Goal: Information Seeking & Learning: Learn about a topic

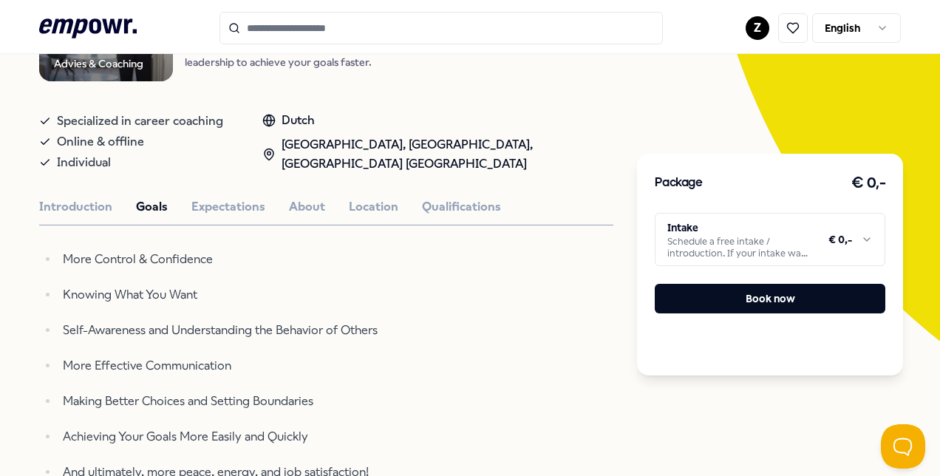
scroll to position [215, 0]
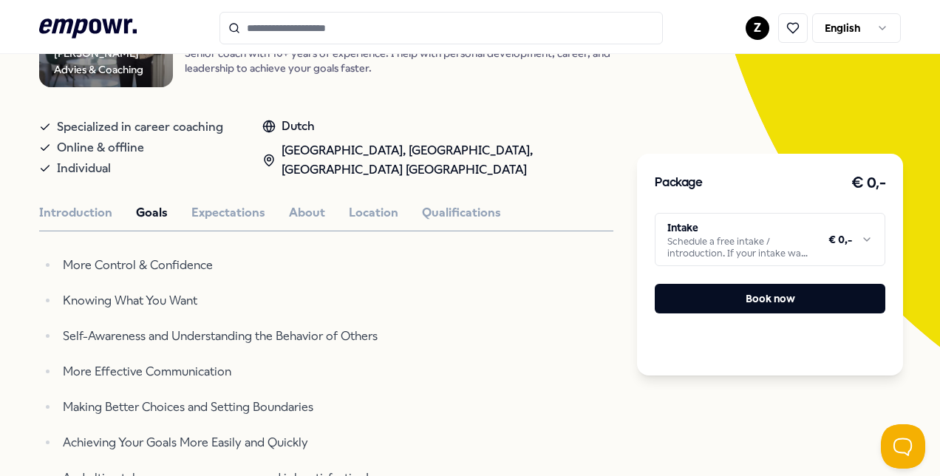
click at [115, 210] on div "Introduction Goals Expectations About Location Qualifications" at bounding box center [326, 212] width 574 height 19
click at [102, 210] on button "Introduction" at bounding box center [75, 212] width 73 height 19
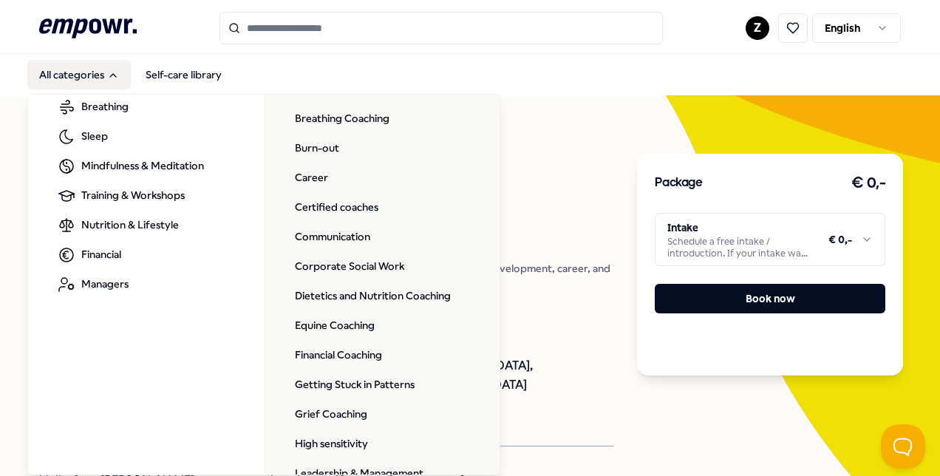
scroll to position [117, 0]
click at [307, 177] on link "Career" at bounding box center [311, 178] width 57 height 30
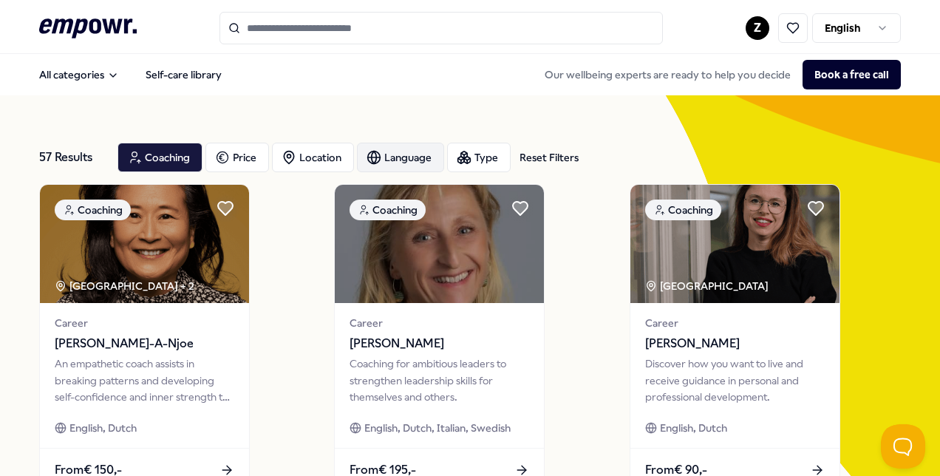
click at [375, 160] on icon "button" at bounding box center [373, 157] width 15 height 15
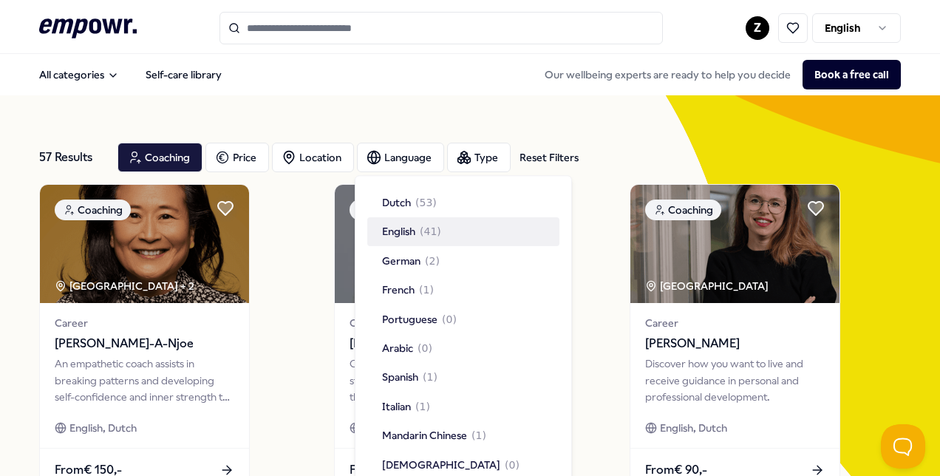
click at [381, 220] on div "English ( 41 )" at bounding box center [463, 232] width 192 height 28
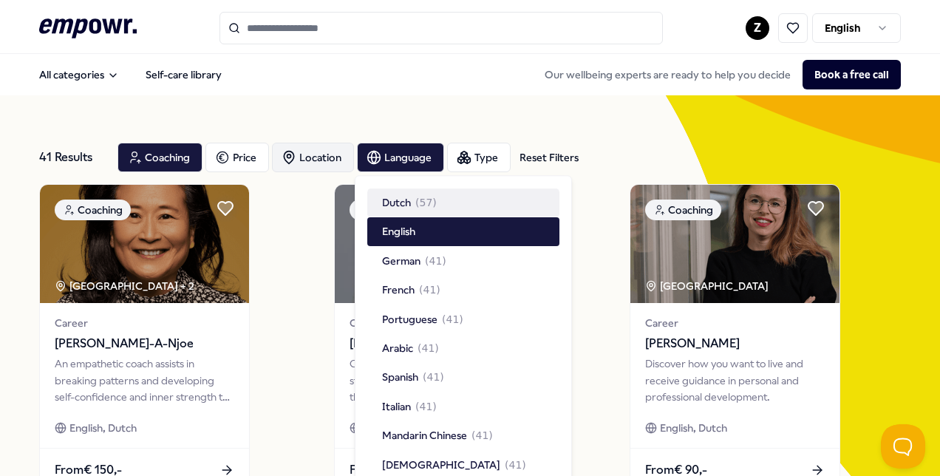
click at [331, 162] on div "Location" at bounding box center [313, 158] width 82 height 30
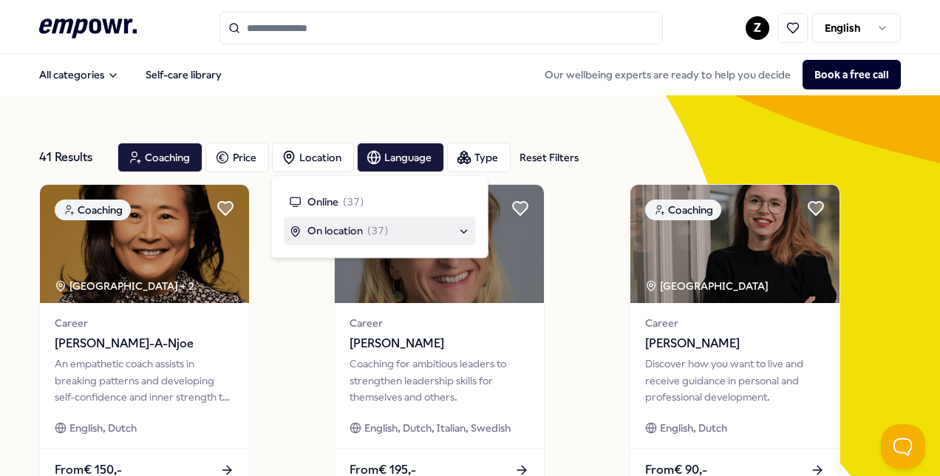
click at [458, 233] on div "On location ( 37 )" at bounding box center [380, 231] width 180 height 16
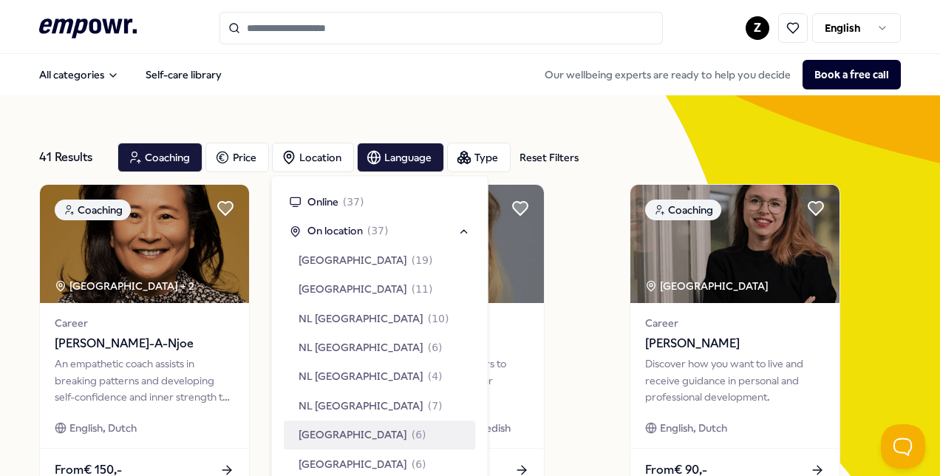
click at [341, 442] on span "Rotterdam Region" at bounding box center [352, 434] width 109 height 16
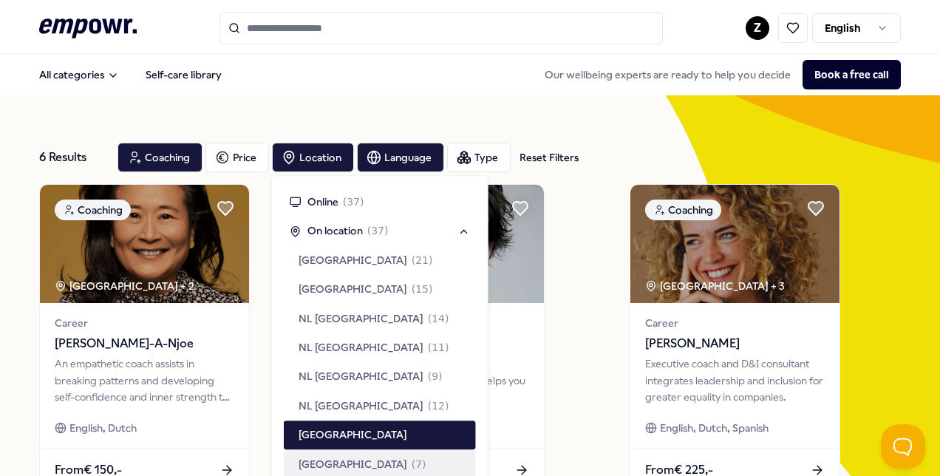
click at [341, 463] on span "The Hague Region" at bounding box center [352, 464] width 109 height 16
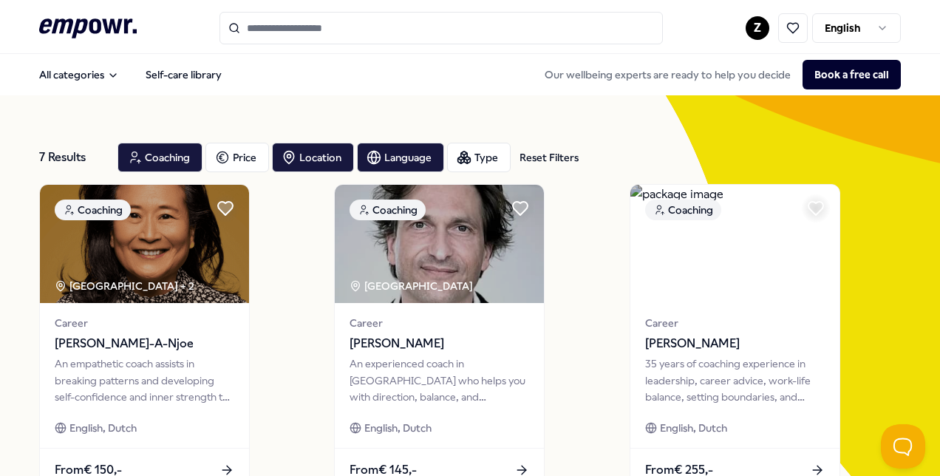
click at [143, 149] on div "Coaching" at bounding box center [159, 158] width 85 height 30
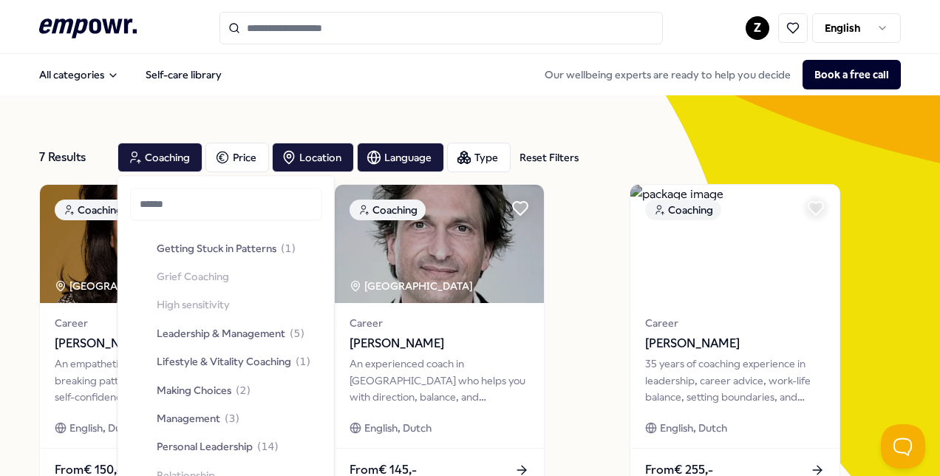
scroll to position [339, 0]
click at [184, 335] on span "Leadership & Management" at bounding box center [221, 332] width 129 height 16
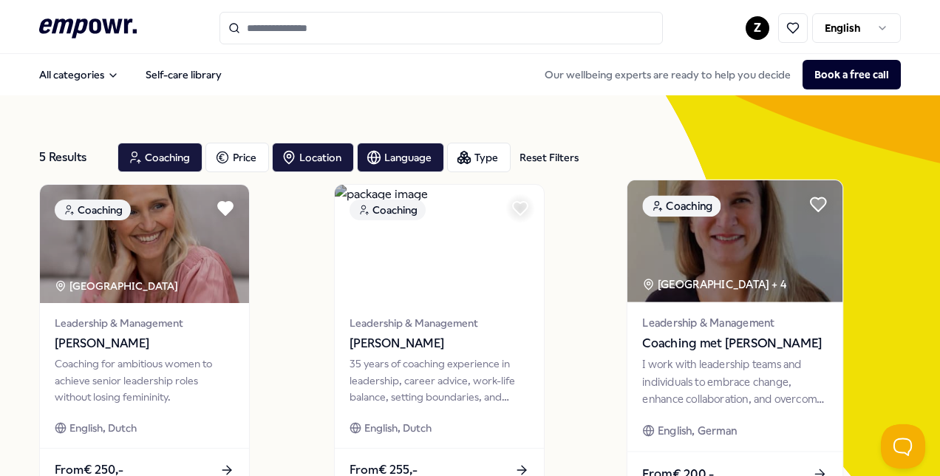
click at [745, 238] on img at bounding box center [734, 241] width 215 height 122
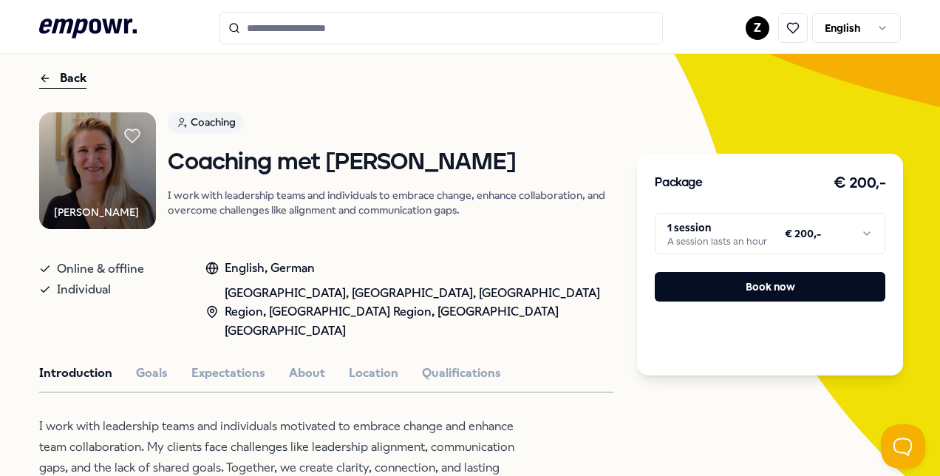
scroll to position [31, 0]
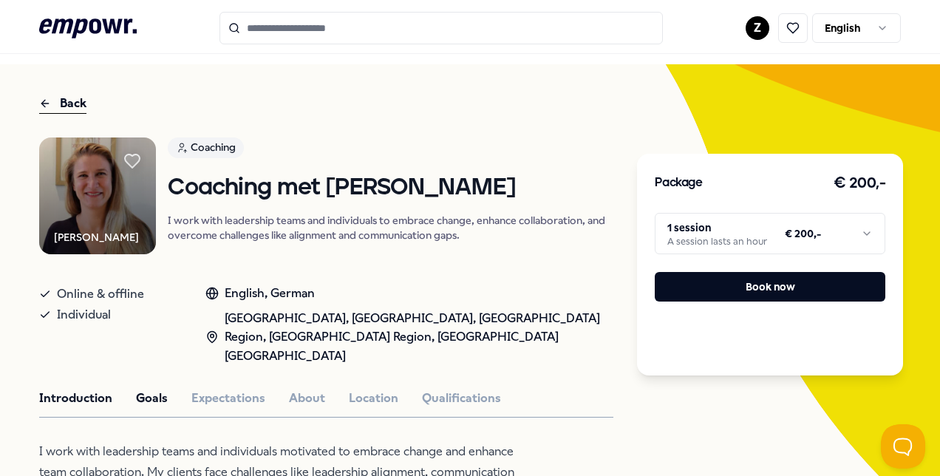
click at [151, 389] on button "Goals" at bounding box center [152, 398] width 32 height 19
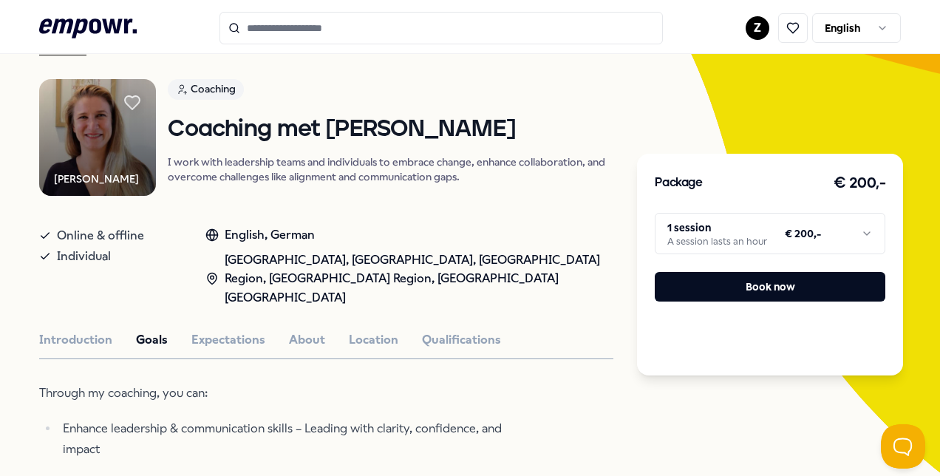
scroll to position [0, 0]
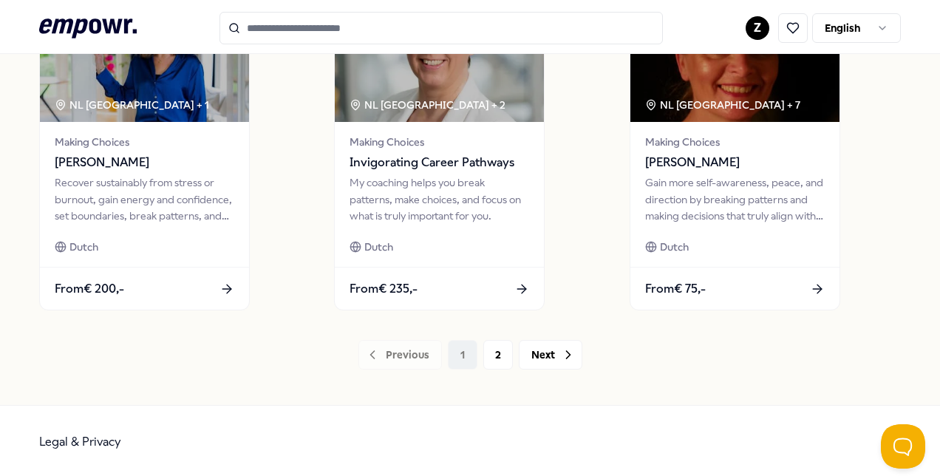
scroll to position [1176, 0]
click at [483, 359] on button "2" at bounding box center [498, 354] width 30 height 30
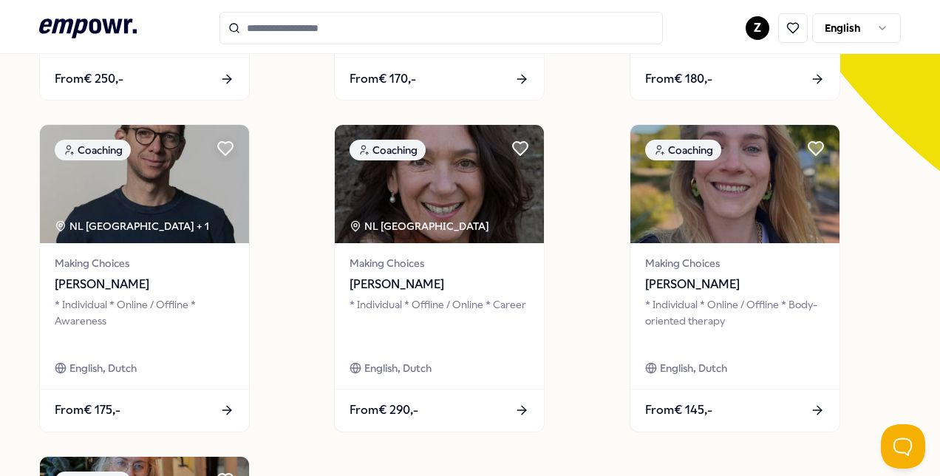
scroll to position [388, 0]
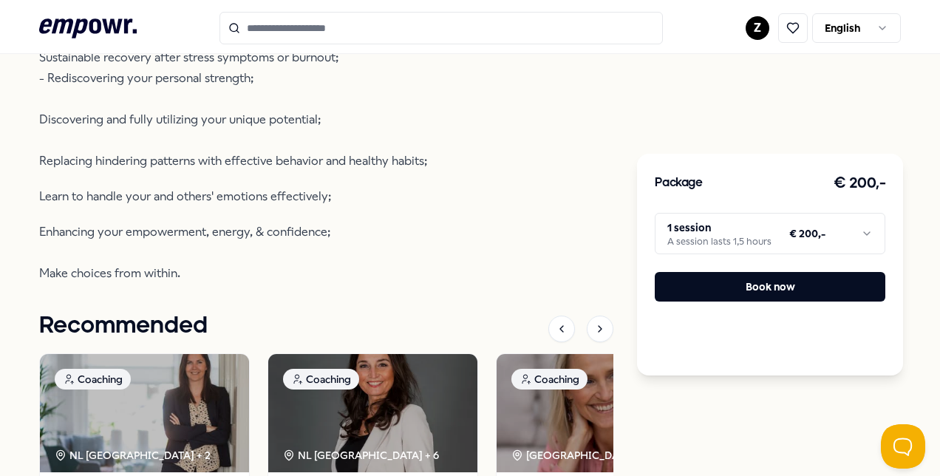
scroll to position [525, 0]
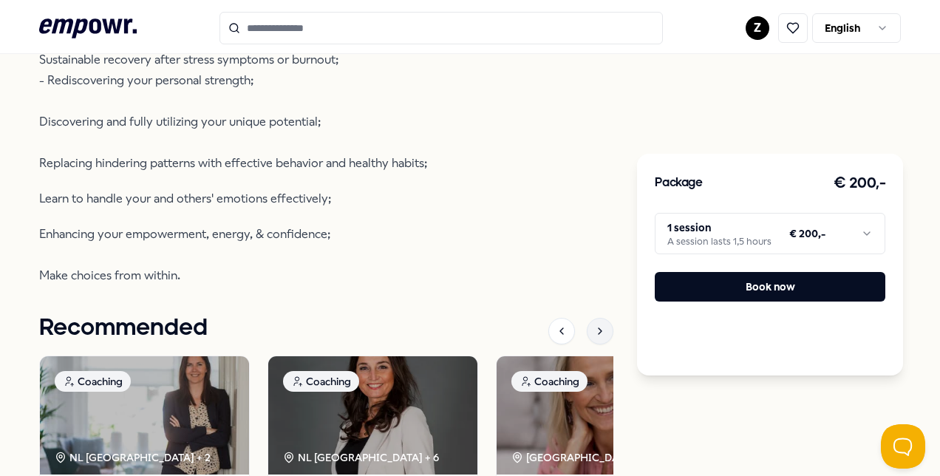
click at [594, 328] on icon at bounding box center [600, 331] width 12 height 12
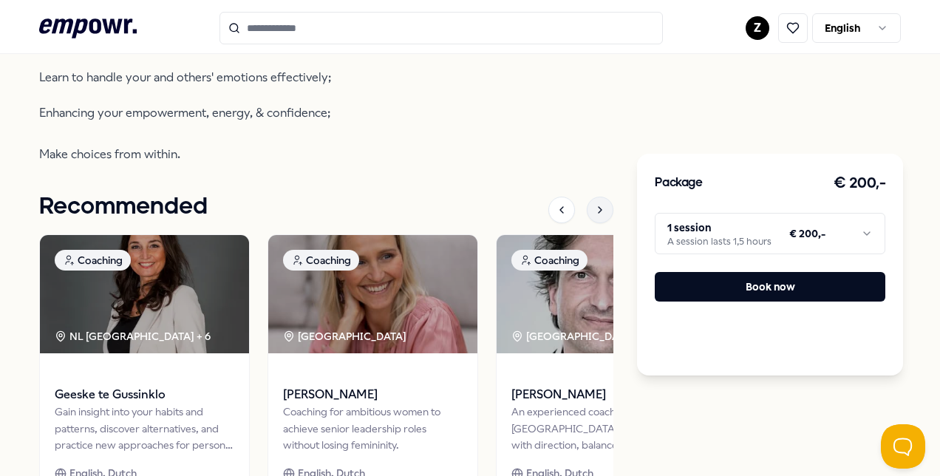
scroll to position [647, 0]
click at [594, 203] on icon at bounding box center [600, 209] width 12 height 12
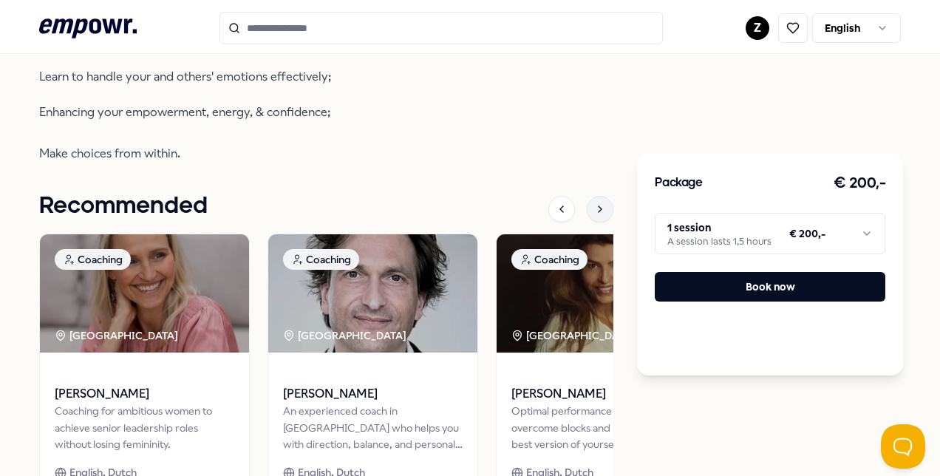
click at [594, 203] on icon at bounding box center [600, 209] width 12 height 12
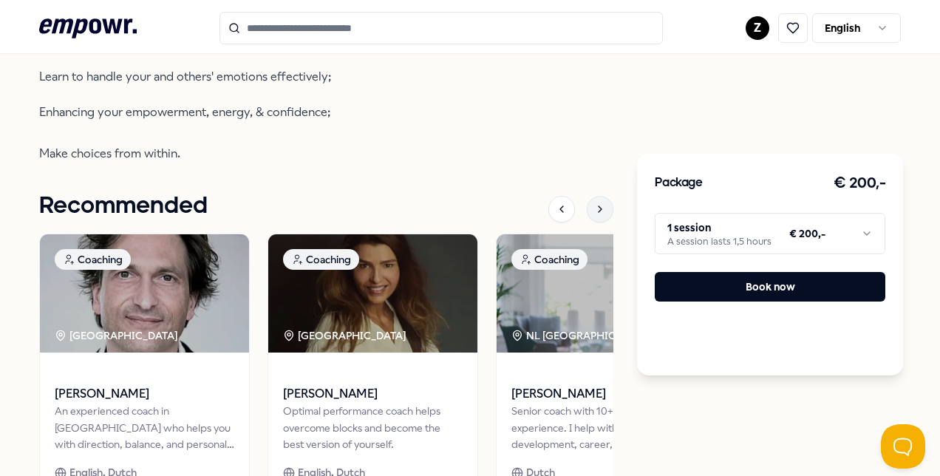
click at [594, 203] on icon at bounding box center [600, 209] width 12 height 12
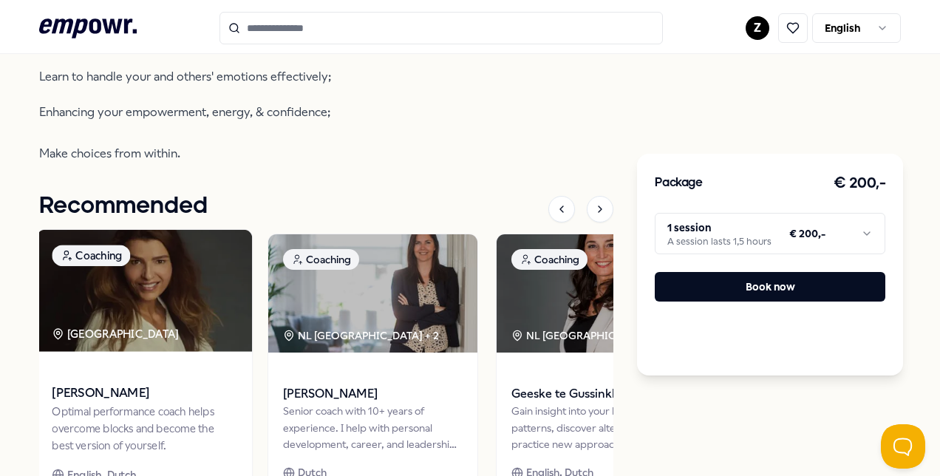
click at [160, 315] on img at bounding box center [144, 291] width 215 height 122
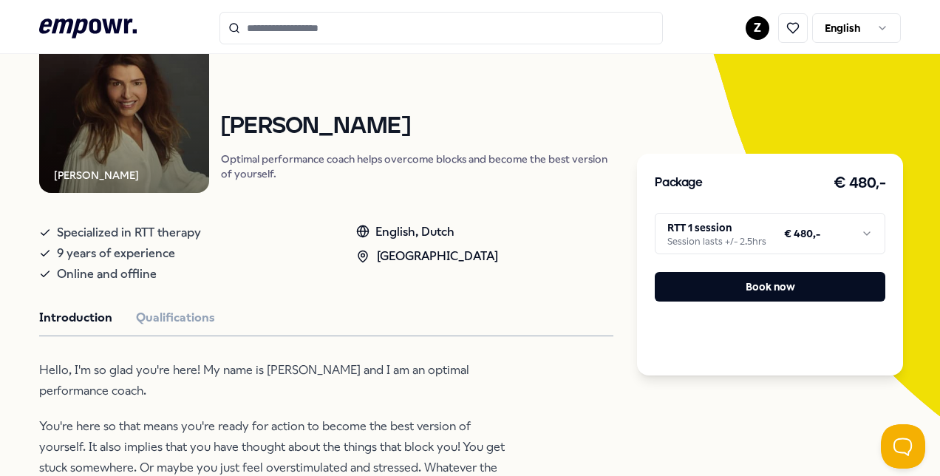
scroll to position [152, 0]
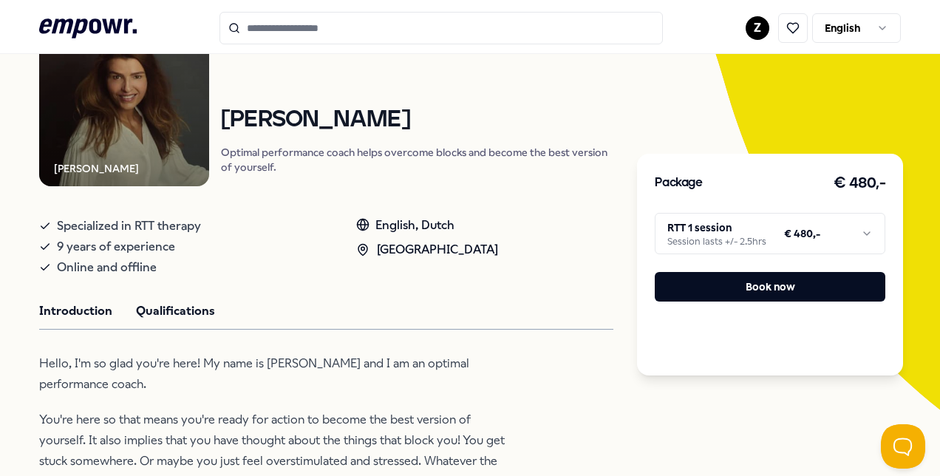
click at [186, 306] on button "Qualifications" at bounding box center [175, 310] width 79 height 19
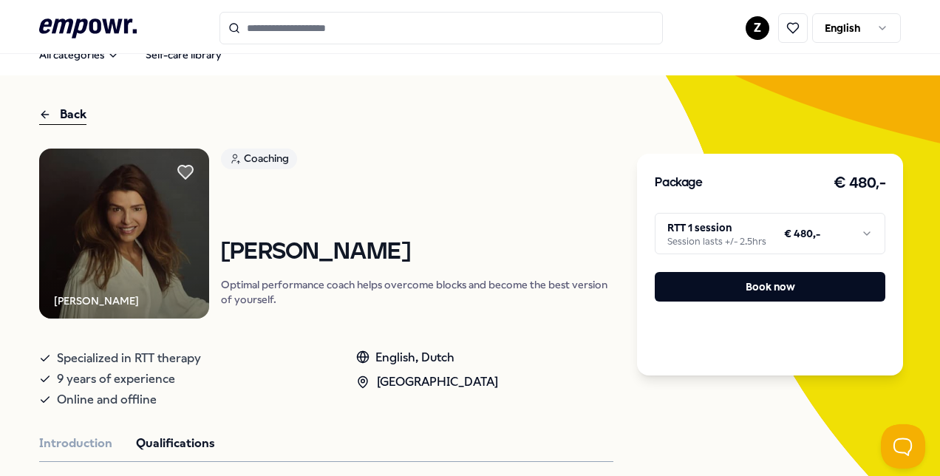
scroll to position [0, 0]
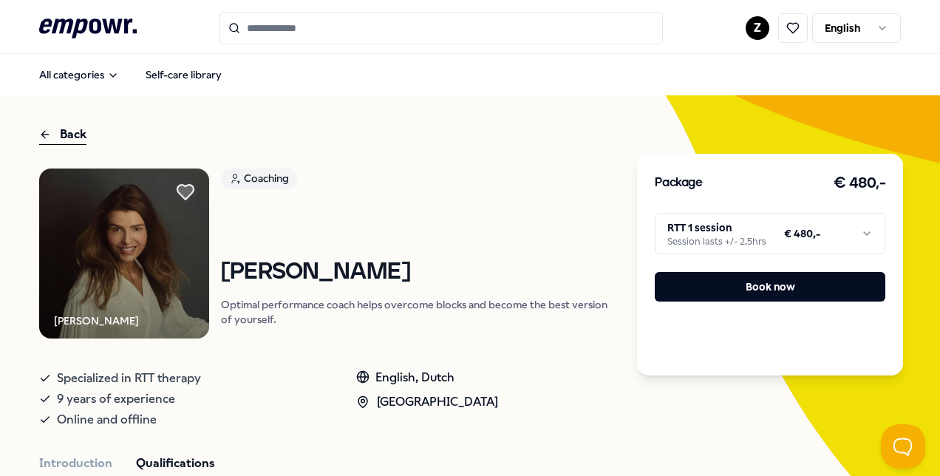
click at [190, 192] on icon at bounding box center [185, 192] width 16 height 15
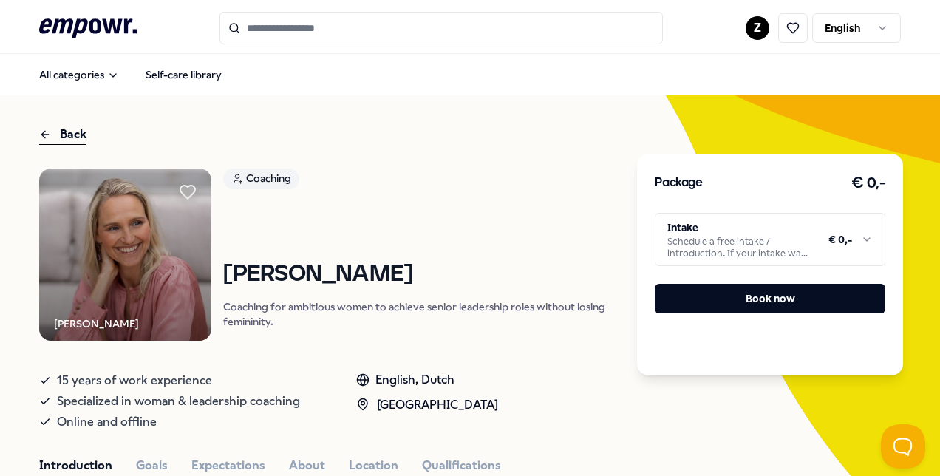
click at [349, 64] on div "All categories Self-care library" at bounding box center [470, 74] width 862 height 35
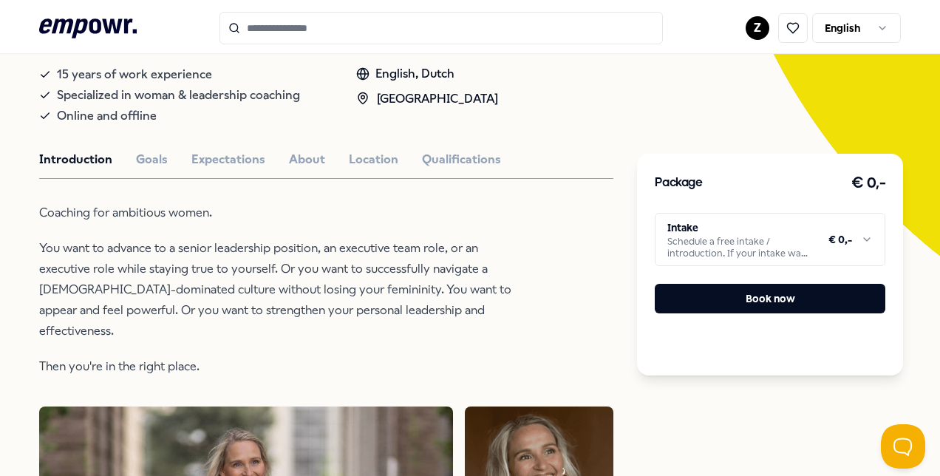
scroll to position [307, 0]
click at [144, 149] on button "Goals" at bounding box center [152, 158] width 32 height 19
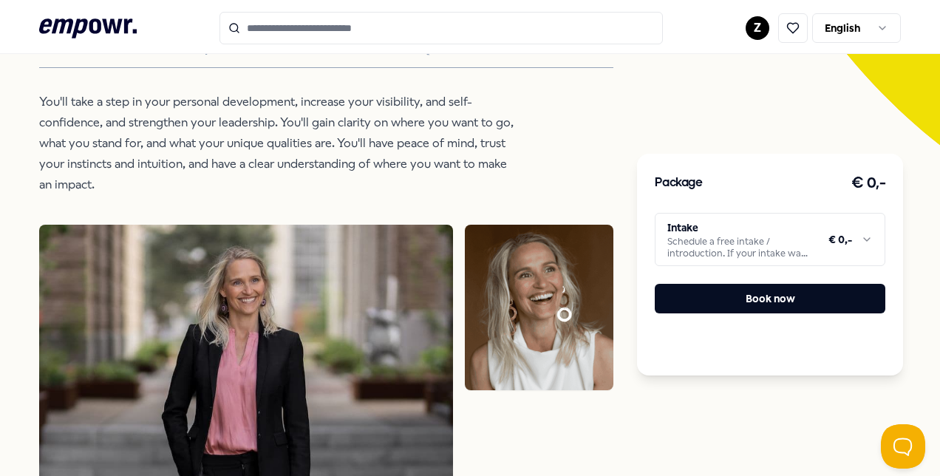
scroll to position [0, 0]
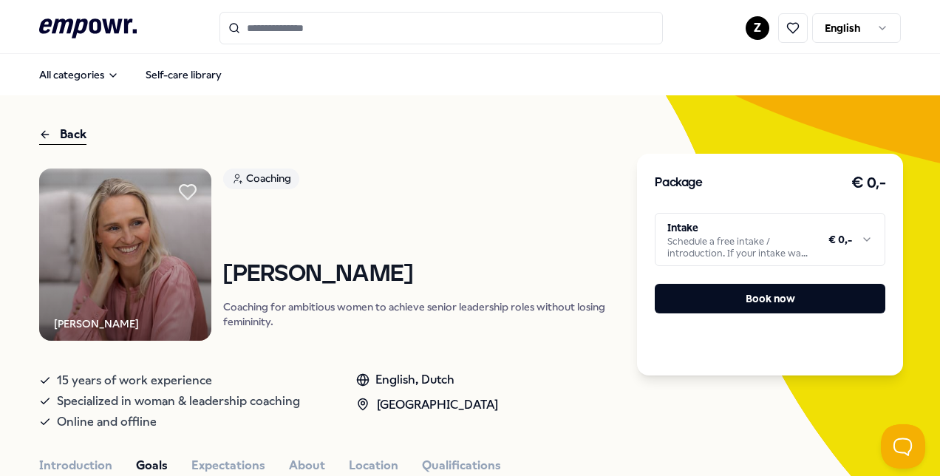
click at [193, 192] on icon at bounding box center [187, 191] width 19 height 19
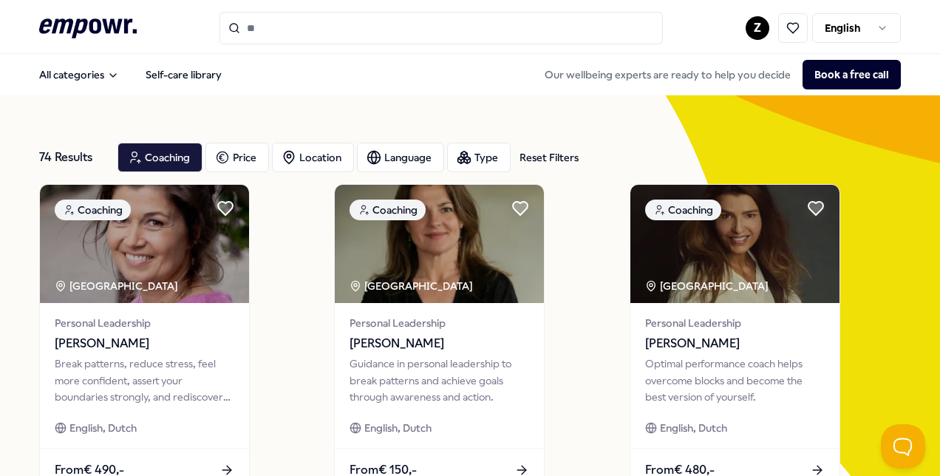
scroll to position [369, 0]
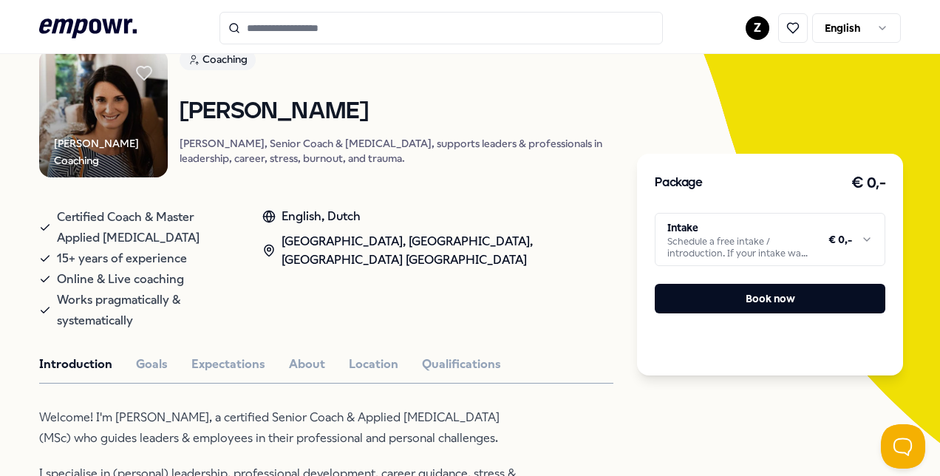
scroll to position [120, 0]
click at [164, 354] on button "Goals" at bounding box center [152, 363] width 32 height 19
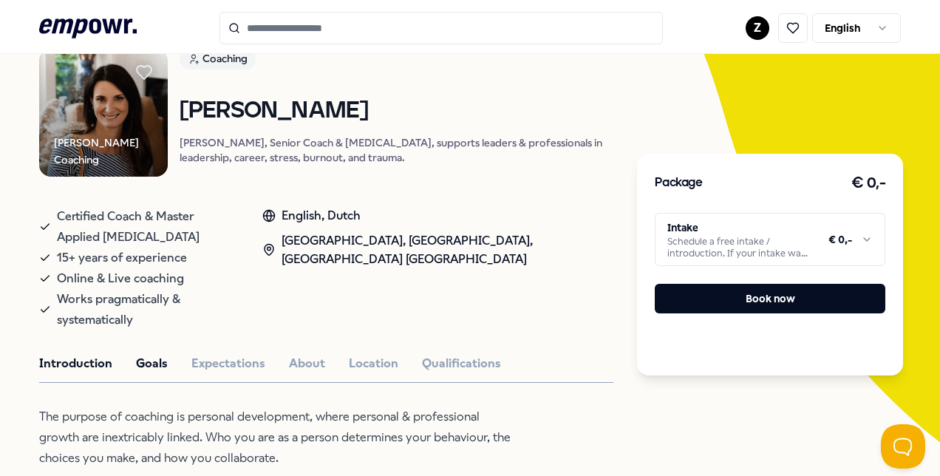
click at [74, 354] on button "Introduction" at bounding box center [75, 363] width 73 height 19
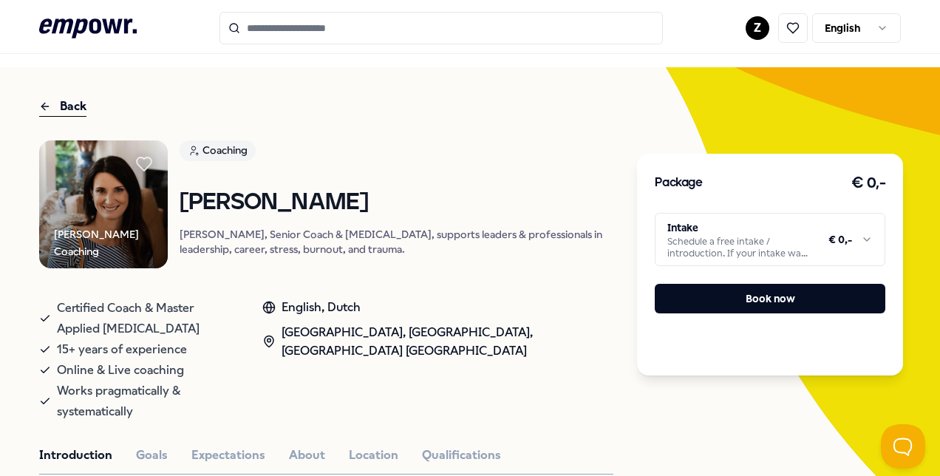
scroll to position [0, 0]
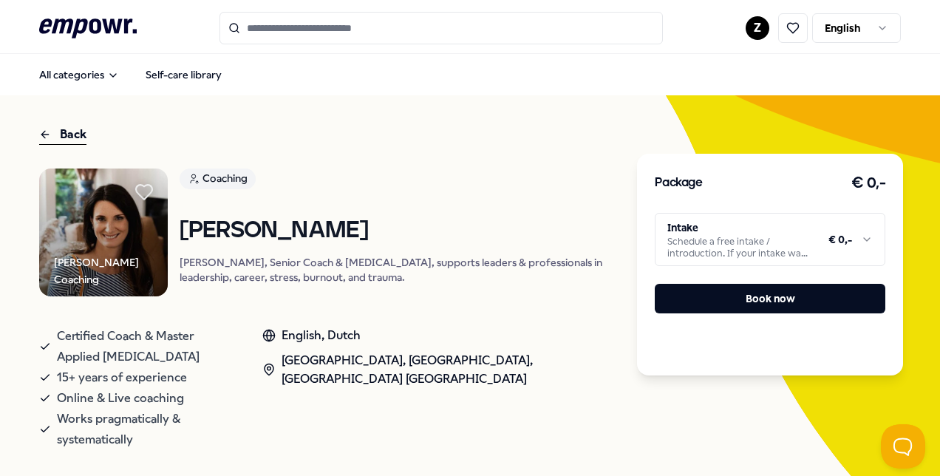
click at [152, 186] on icon at bounding box center [144, 192] width 16 height 15
click at [149, 197] on icon at bounding box center [144, 192] width 33 height 30
click at [149, 197] on icon at bounding box center [144, 192] width 16 height 15
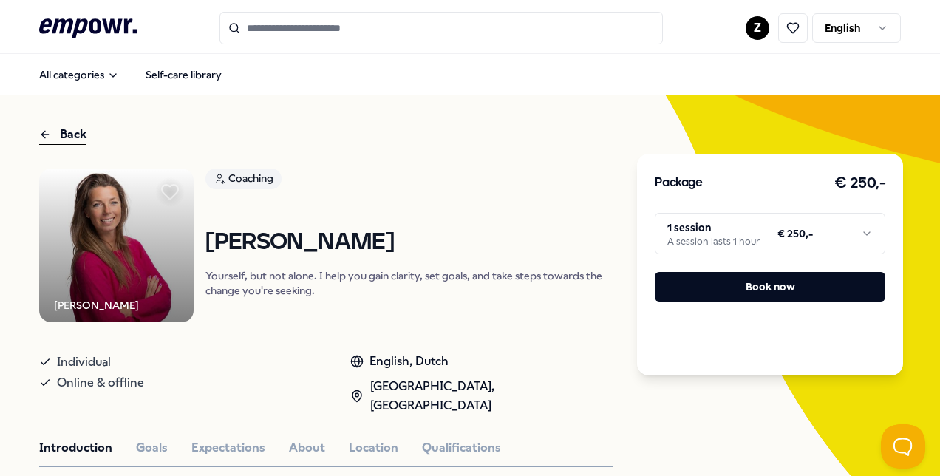
click at [167, 195] on icon at bounding box center [170, 192] width 16 height 15
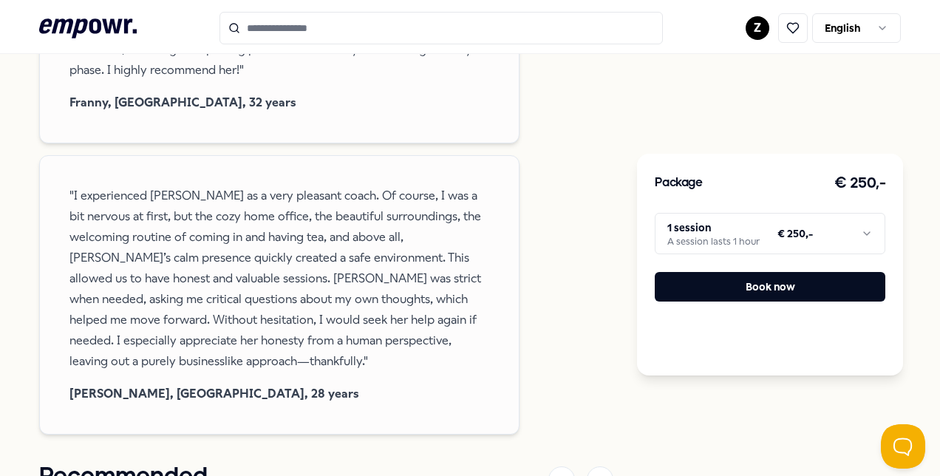
scroll to position [955, 0]
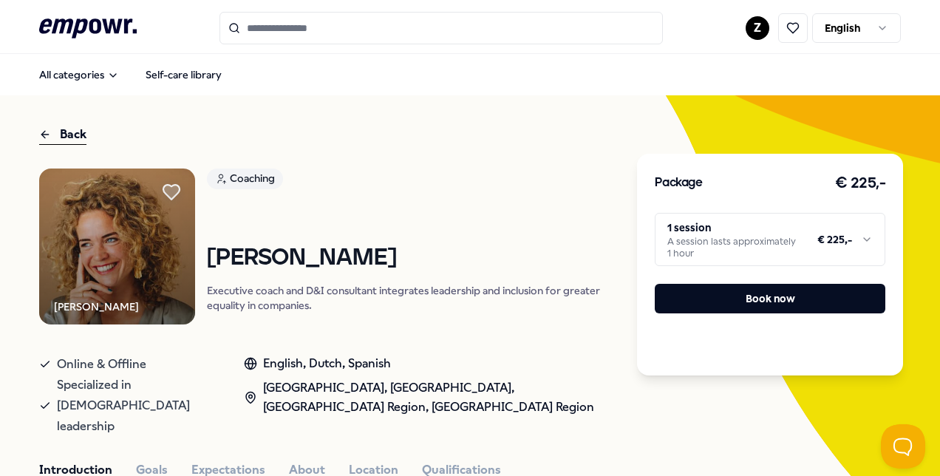
click at [166, 187] on icon at bounding box center [171, 192] width 16 height 15
